Goal: Register for event/course

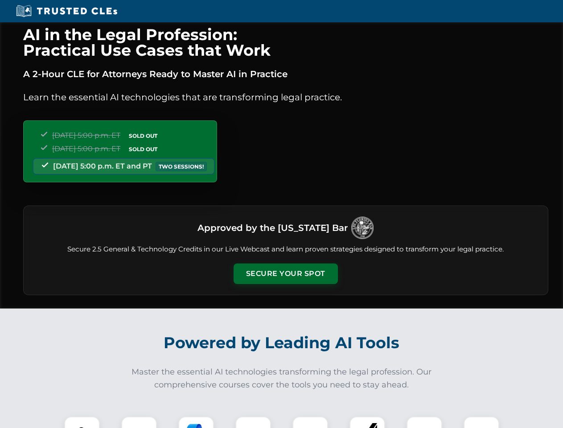
click at [285, 274] on button "Secure Your Spot" at bounding box center [286, 274] width 104 height 21
click at [82, 422] on img at bounding box center [82, 435] width 26 height 26
